Goal: Transaction & Acquisition: Purchase product/service

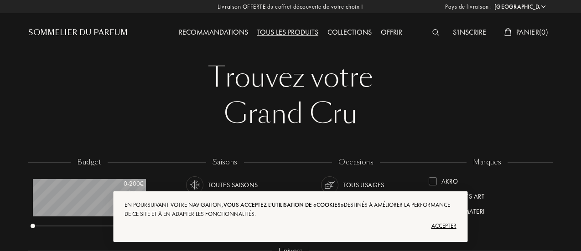
select select "FR"
click at [447, 225] on div "Accepter" at bounding box center [291, 226] width 332 height 15
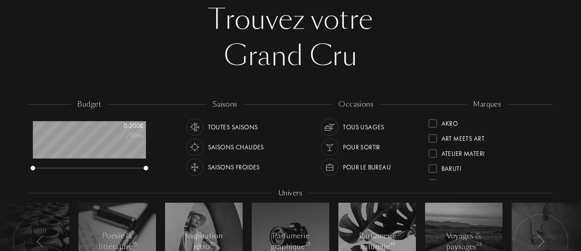
scroll to position [91, 0]
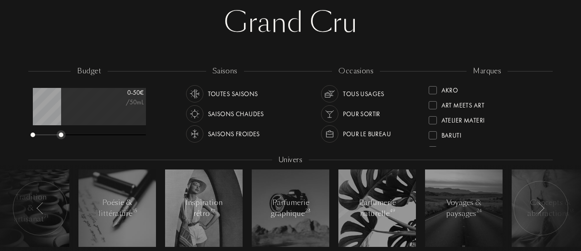
drag, startPoint x: 140, startPoint y: 135, endPoint x: 62, endPoint y: 126, distance: 78.5
click at [62, 126] on div "0 - 50 € /50mL" at bounding box center [89, 113] width 113 height 51
click at [229, 131] on div "Saisons froides" at bounding box center [234, 133] width 52 height 17
click at [355, 92] on div "Tous usages" at bounding box center [364, 93] width 42 height 17
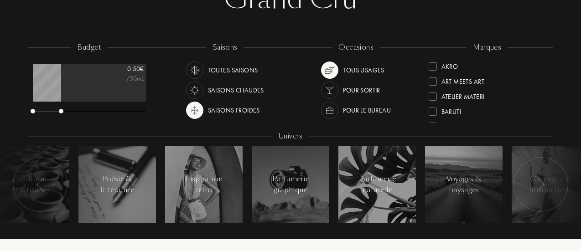
scroll to position [91, 0]
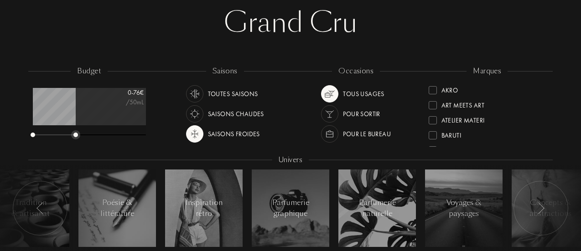
drag, startPoint x: 65, startPoint y: 137, endPoint x: 76, endPoint y: 136, distance: 11.0
click at [76, 136] on div at bounding box center [89, 135] width 113 height 6
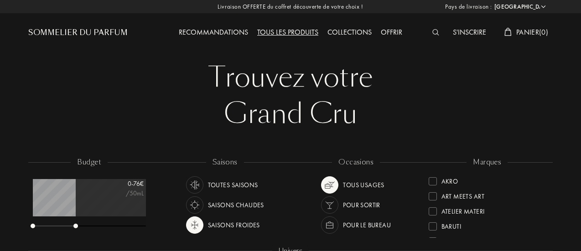
click at [105, 32] on div "Sommelier du Parfum" at bounding box center [77, 32] width 99 height 11
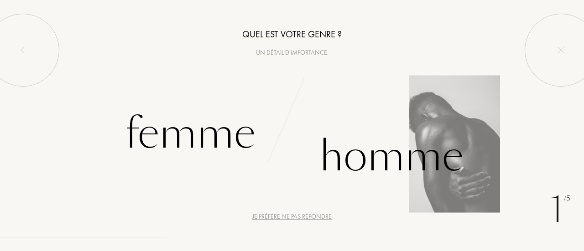
click at [406, 148] on div "Homme" at bounding box center [391, 157] width 144 height 62
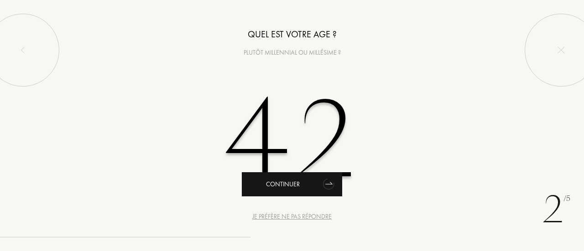
type input "42"
click at [312, 187] on div "Continuer" at bounding box center [292, 184] width 100 height 24
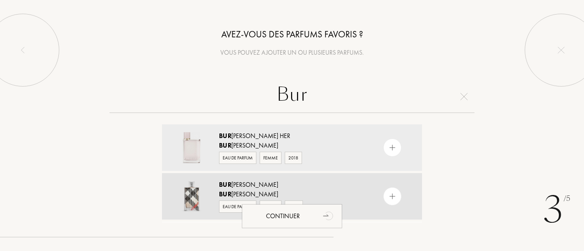
type input "Bur"
click at [390, 196] on img at bounding box center [392, 197] width 9 height 9
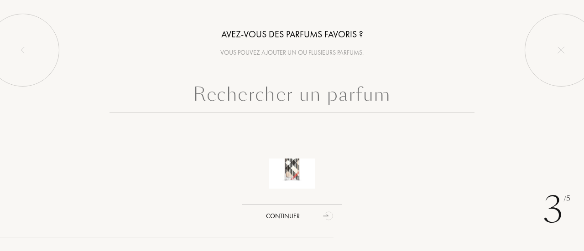
click at [323, 100] on input "text" at bounding box center [291, 96] width 365 height 33
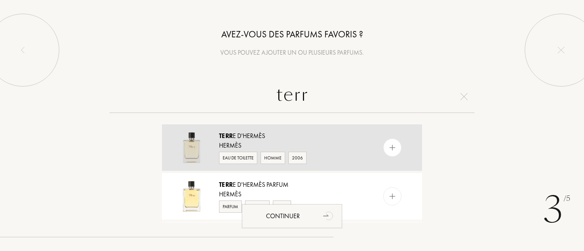
type input "terr"
click at [390, 148] on img at bounding box center [392, 148] width 9 height 9
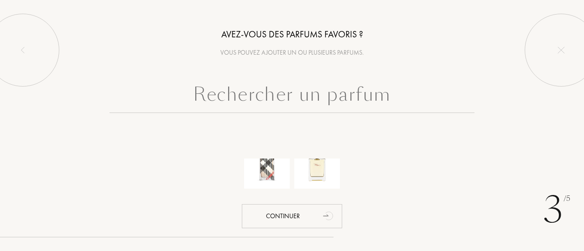
click at [335, 93] on input "text" at bounding box center [291, 96] width 365 height 33
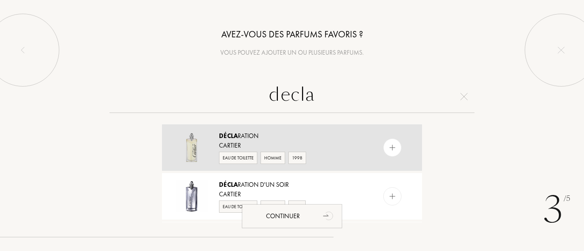
type input "decla"
click at [397, 149] on div at bounding box center [392, 148] width 18 height 18
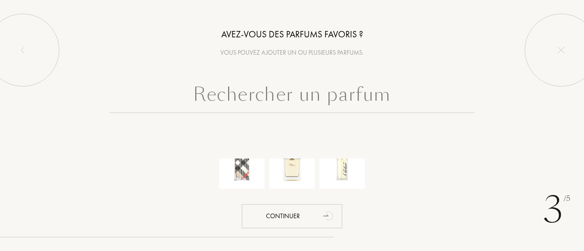
click at [398, 99] on input "text" at bounding box center [291, 96] width 365 height 33
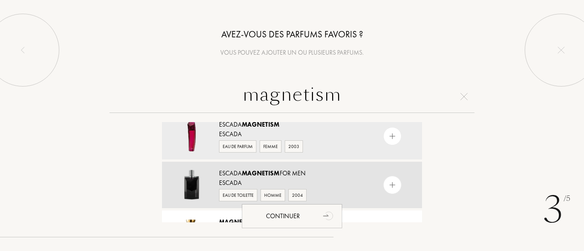
scroll to position [12, 0]
type input "magnetism"
click at [394, 181] on img at bounding box center [392, 185] width 9 height 9
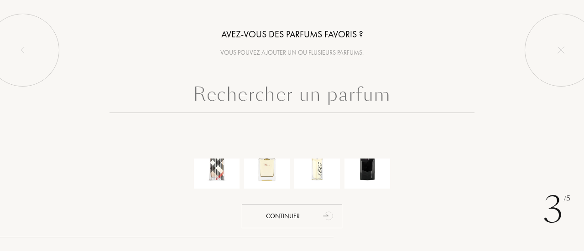
scroll to position [0, 0]
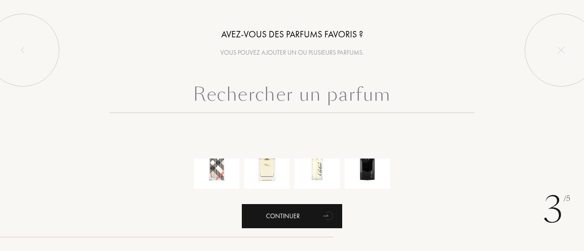
click at [272, 214] on div "Continuer" at bounding box center [292, 216] width 100 height 24
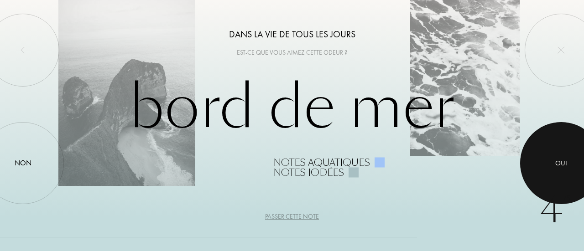
click at [548, 158] on div at bounding box center [561, 163] width 82 height 82
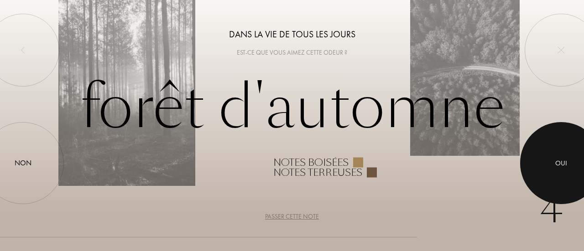
click at [548, 158] on div at bounding box center [561, 163] width 82 height 82
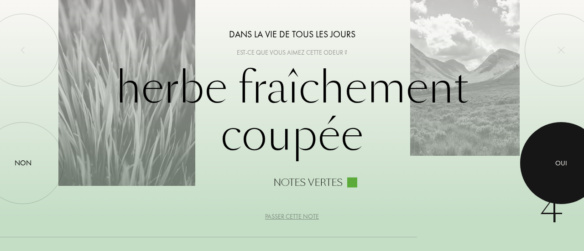
click at [548, 158] on div at bounding box center [561, 163] width 82 height 82
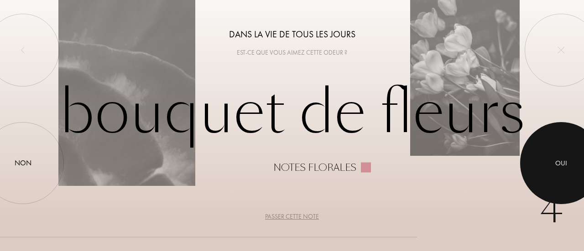
click at [548, 158] on div at bounding box center [561, 163] width 82 height 82
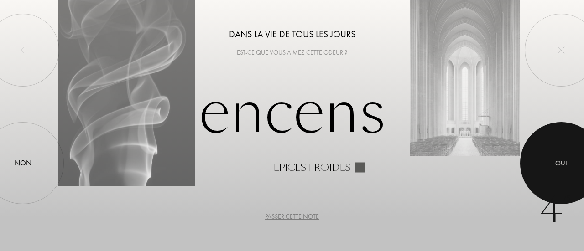
click at [548, 158] on div at bounding box center [561, 163] width 82 height 82
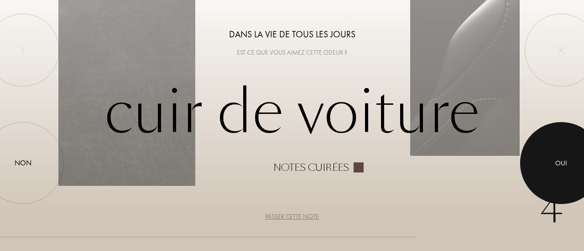
click at [547, 158] on div at bounding box center [561, 163] width 82 height 82
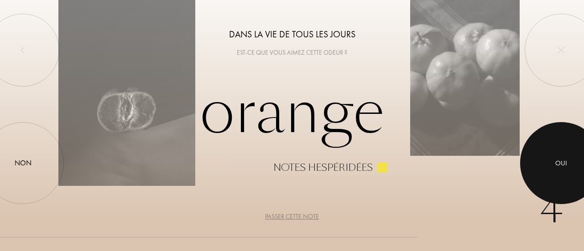
click at [547, 158] on div at bounding box center [561, 163] width 82 height 82
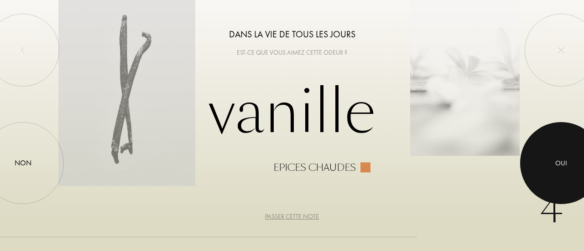
click at [547, 158] on div at bounding box center [561, 163] width 82 height 82
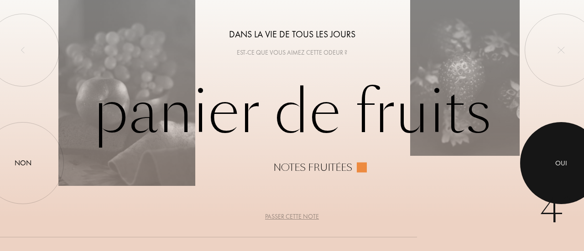
click at [547, 158] on div at bounding box center [561, 163] width 82 height 82
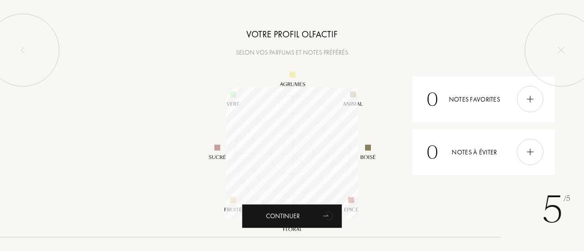
scroll to position [132, 132]
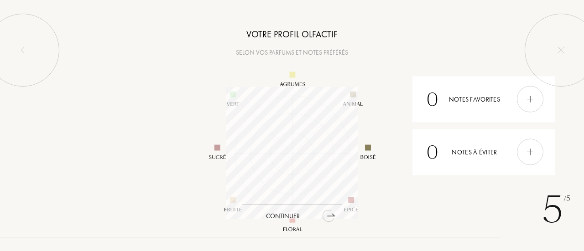
click at [306, 218] on div "Continuer" at bounding box center [292, 216] width 100 height 24
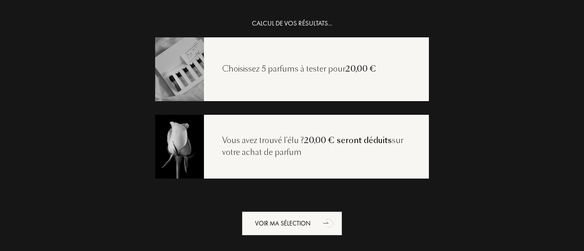
scroll to position [18, 0]
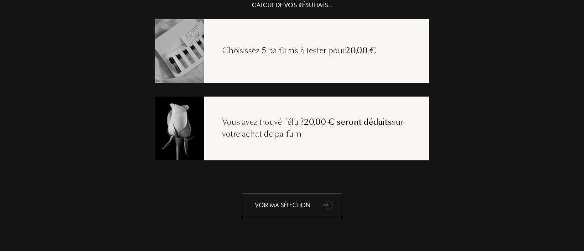
click at [323, 212] on icon "animation" at bounding box center [329, 205] width 18 height 18
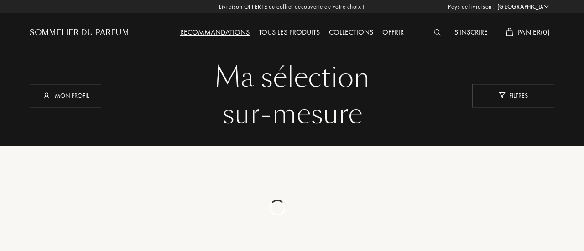
select select "FR"
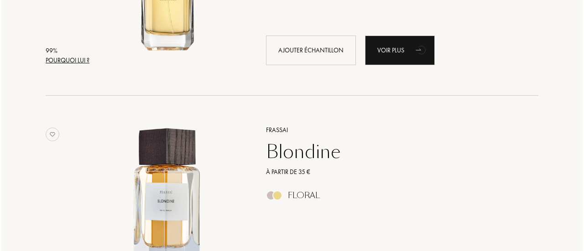
scroll to position [267, 0]
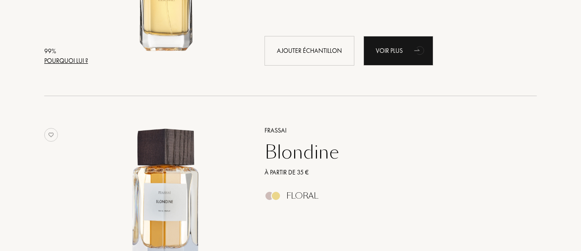
click at [73, 57] on div "Pourquoi lui ?" at bounding box center [66, 61] width 44 height 10
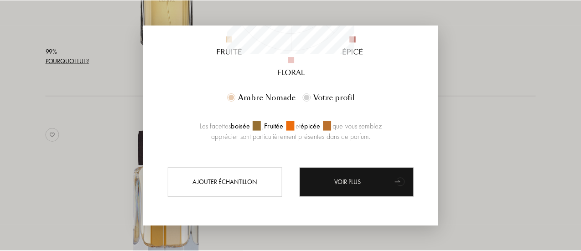
scroll to position [227, 0]
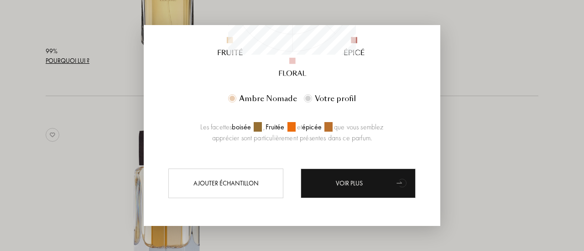
click at [495, 73] on div at bounding box center [292, 125] width 584 height 251
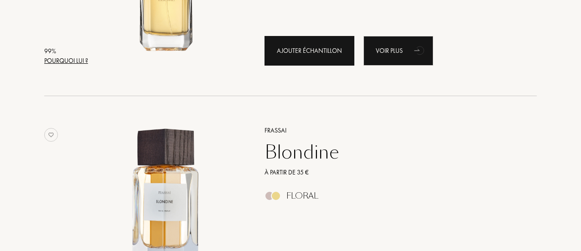
click at [314, 57] on div "Ajouter échantillon" at bounding box center [310, 51] width 90 height 30
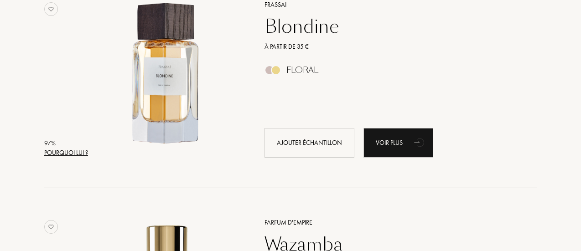
scroll to position [404, 0]
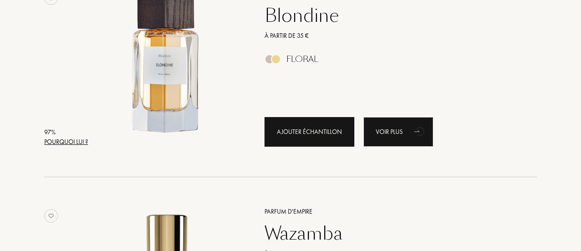
click at [271, 138] on div "Ajouter échantillon" at bounding box center [310, 132] width 90 height 30
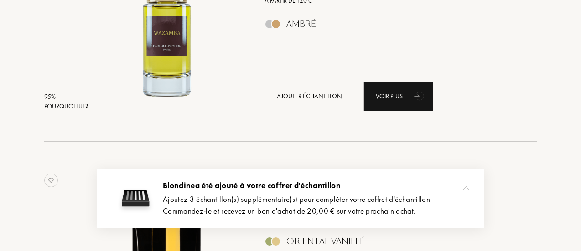
scroll to position [658, 0]
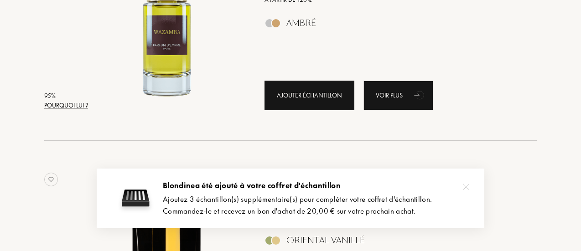
click at [312, 101] on div "Ajouter échantillon" at bounding box center [310, 96] width 90 height 30
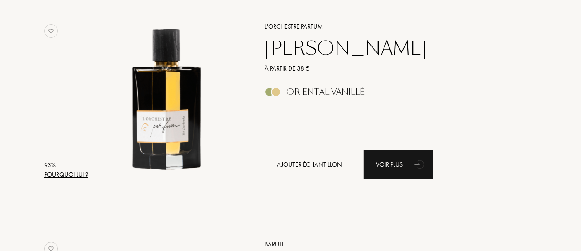
scroll to position [822, 0]
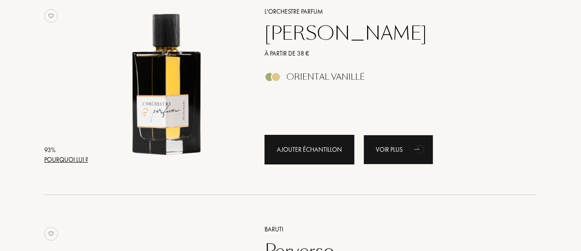
click at [297, 142] on div "Ajouter échantillon" at bounding box center [310, 150] width 90 height 30
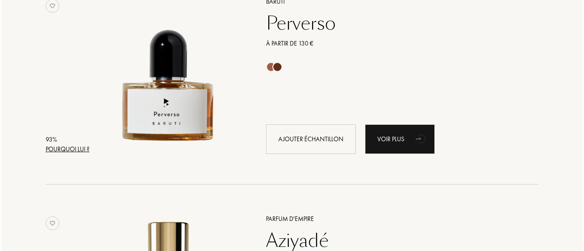
scroll to position [1051, 0]
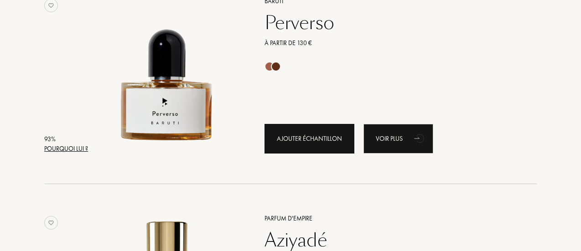
click at [302, 134] on div "Ajouter échantillon" at bounding box center [310, 139] width 90 height 30
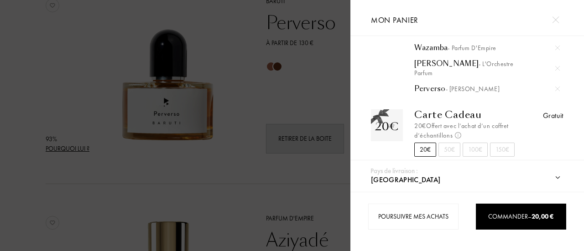
scroll to position [95, 0]
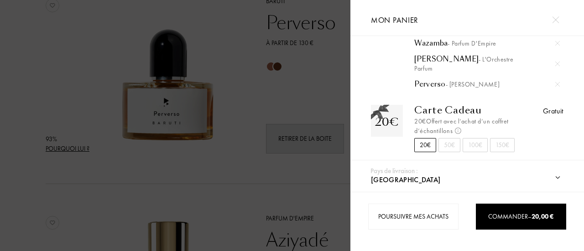
click at [449, 140] on div "50€" at bounding box center [449, 145] width 22 height 14
click at [432, 138] on div "20€" at bounding box center [425, 145] width 22 height 14
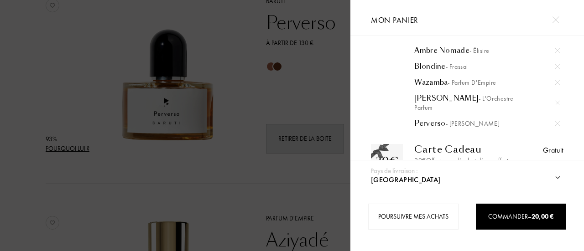
scroll to position [61, 0]
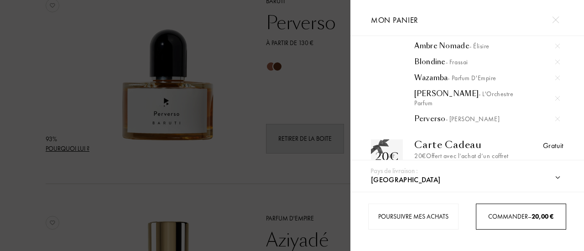
click at [495, 207] on div "Commander – 20,00 €" at bounding box center [521, 217] width 90 height 26
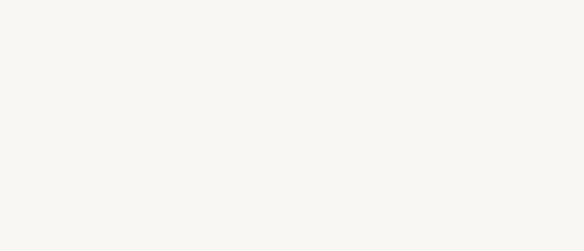
select select "FR"
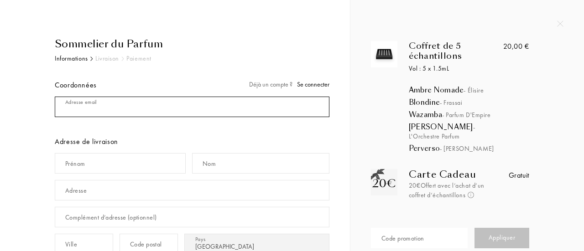
click at [178, 107] on input "mail" at bounding box center [192, 107] width 275 height 21
type input "t"
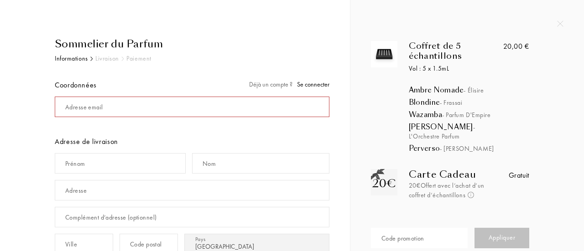
click at [324, 88] on span "Se connecter" at bounding box center [313, 84] width 32 height 8
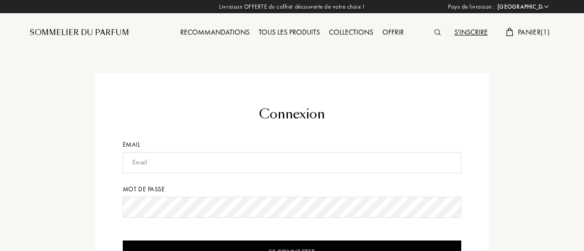
select select "FR"
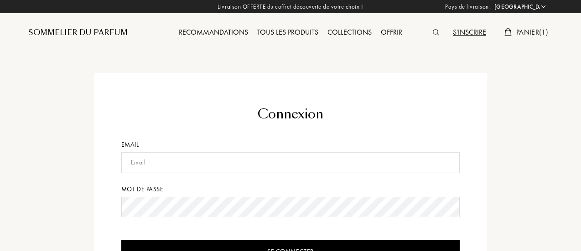
click at [232, 155] on input "text" at bounding box center [290, 162] width 339 height 21
type input "[PERSON_NAME][EMAIL_ADDRESS][DOMAIN_NAME]"
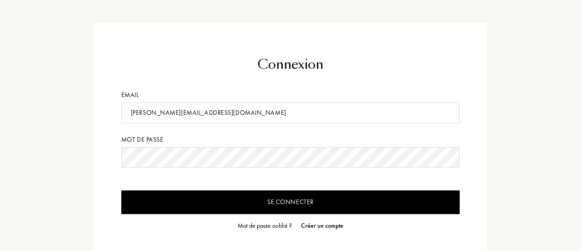
scroll to position [50, 0]
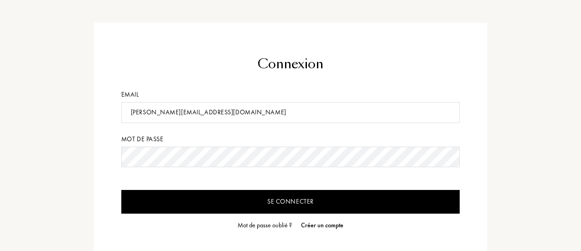
click at [121, 190] on input "Se connecter" at bounding box center [290, 202] width 339 height 24
click at [265, 205] on input "Se connecter" at bounding box center [290, 202] width 339 height 24
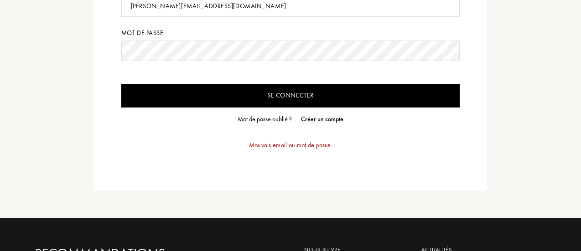
scroll to position [159, 0]
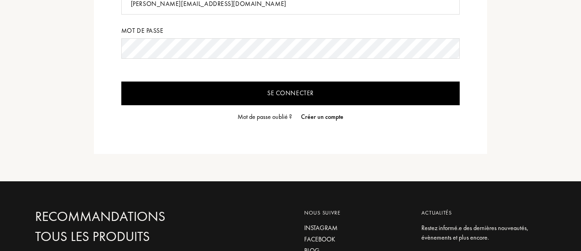
click at [270, 113] on div "Mot de passe oublié ?" at bounding box center [265, 117] width 54 height 10
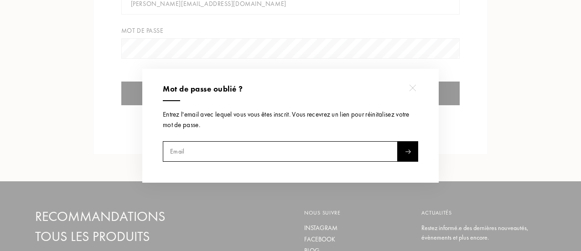
click at [243, 151] on input "text" at bounding box center [280, 151] width 235 height 21
type input "[PERSON_NAME][EMAIL_ADDRESS][DOMAIN_NAME]"
click at [406, 156] on div at bounding box center [408, 151] width 21 height 21
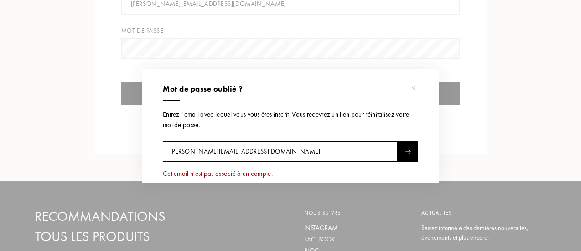
click at [277, 147] on input "[PERSON_NAME][EMAIL_ADDRESS][DOMAIN_NAME]" at bounding box center [280, 151] width 235 height 21
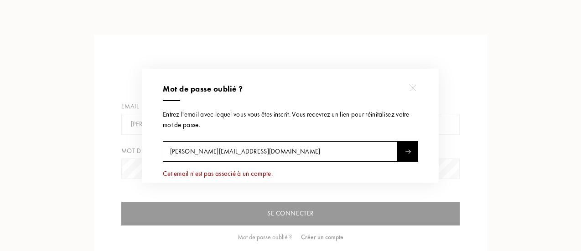
scroll to position [16, 0]
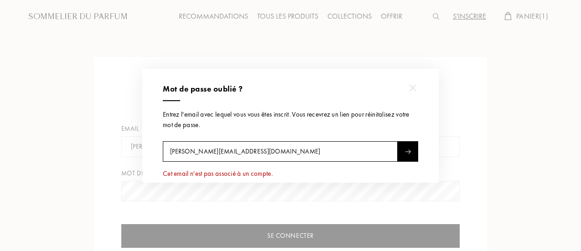
click at [415, 91] on img at bounding box center [412, 88] width 7 height 7
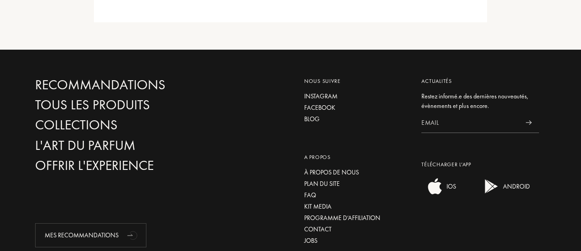
scroll to position [0, 0]
